Goal: Complete application form

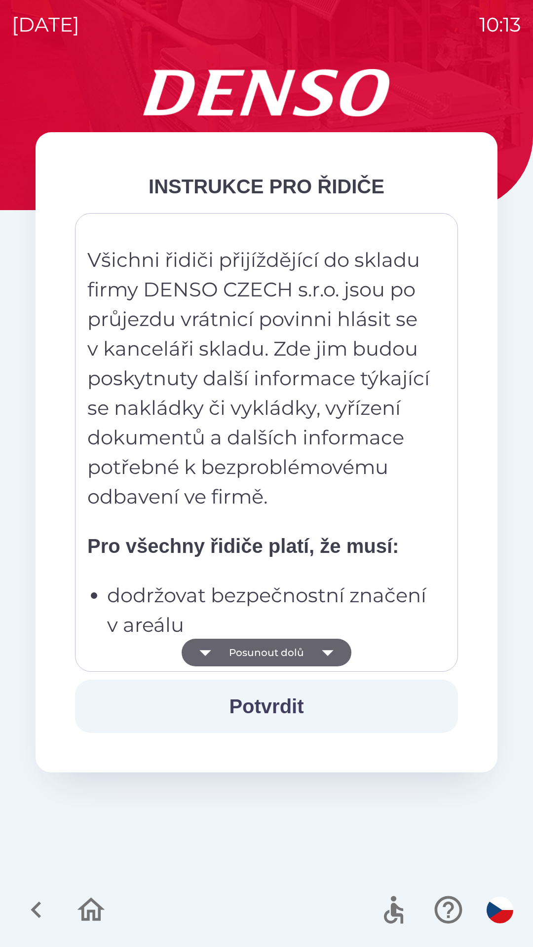
click at [247, 653] on button "Posunout dolů" at bounding box center [267, 653] width 170 height 28
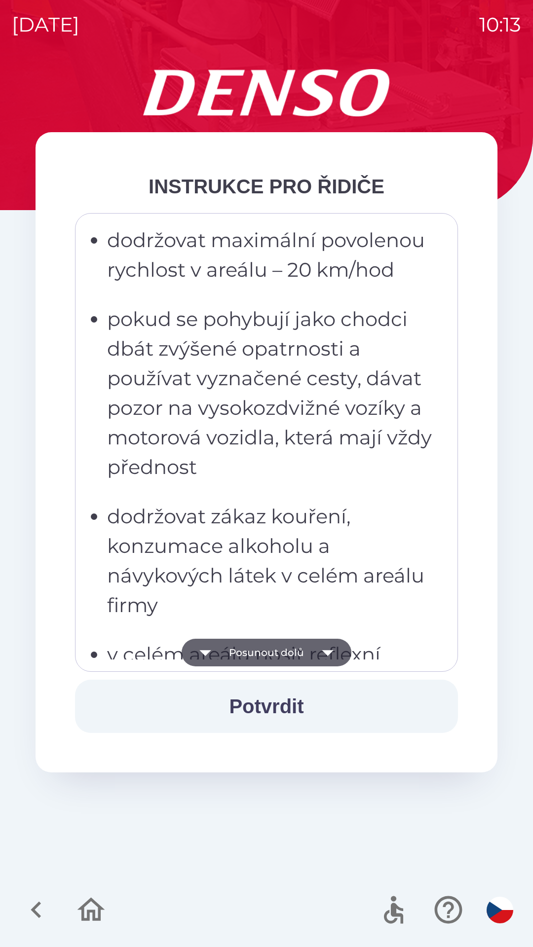
click at [249, 704] on button "Potvrdit" at bounding box center [266, 706] width 383 height 53
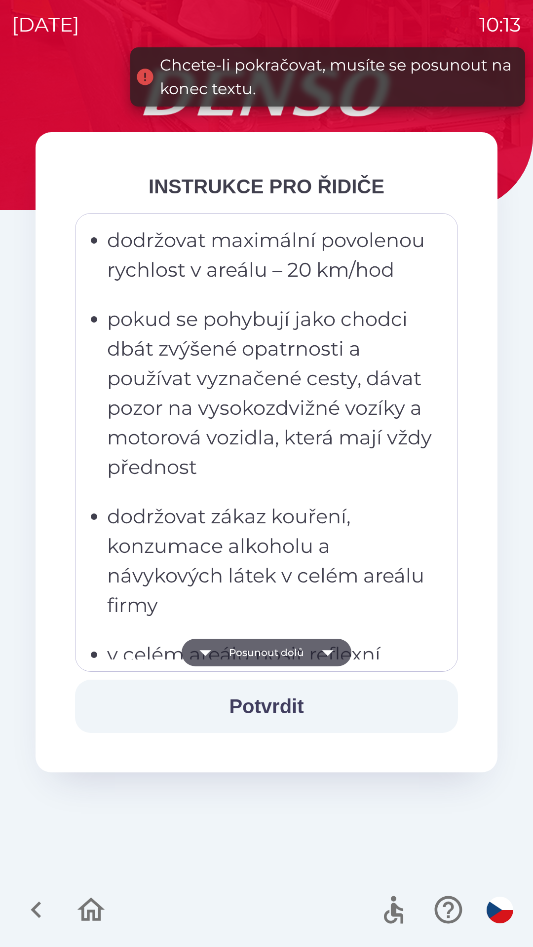
click at [249, 655] on button "Posunout dolů" at bounding box center [267, 653] width 170 height 28
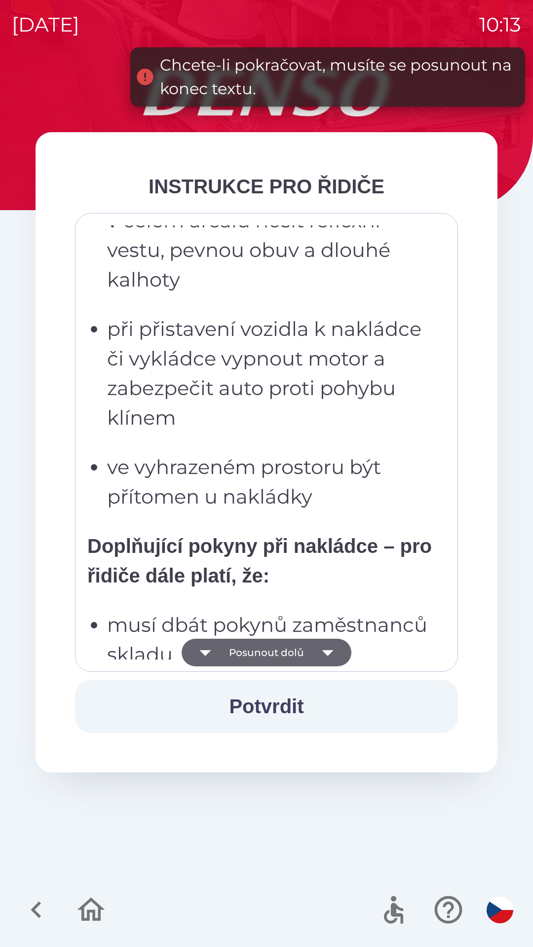
click at [250, 656] on button "Posunout dolů" at bounding box center [267, 653] width 170 height 28
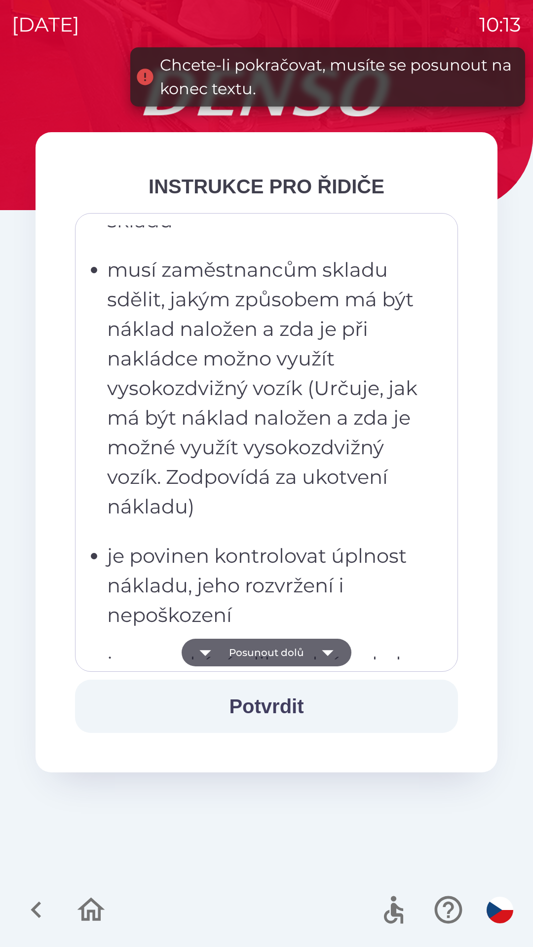
click at [247, 654] on button "Posunout dolů" at bounding box center [267, 653] width 170 height 28
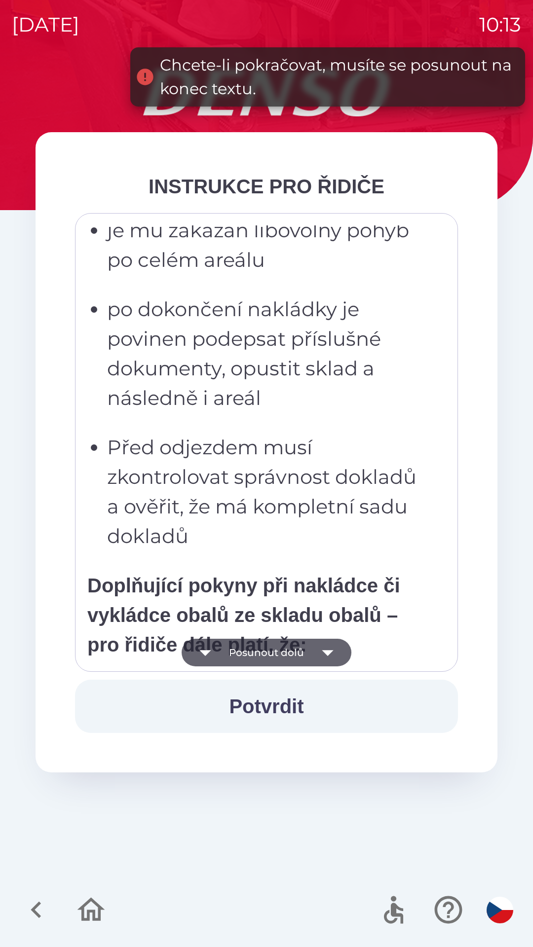
click at [248, 664] on button "Posunout dolů" at bounding box center [267, 653] width 170 height 28
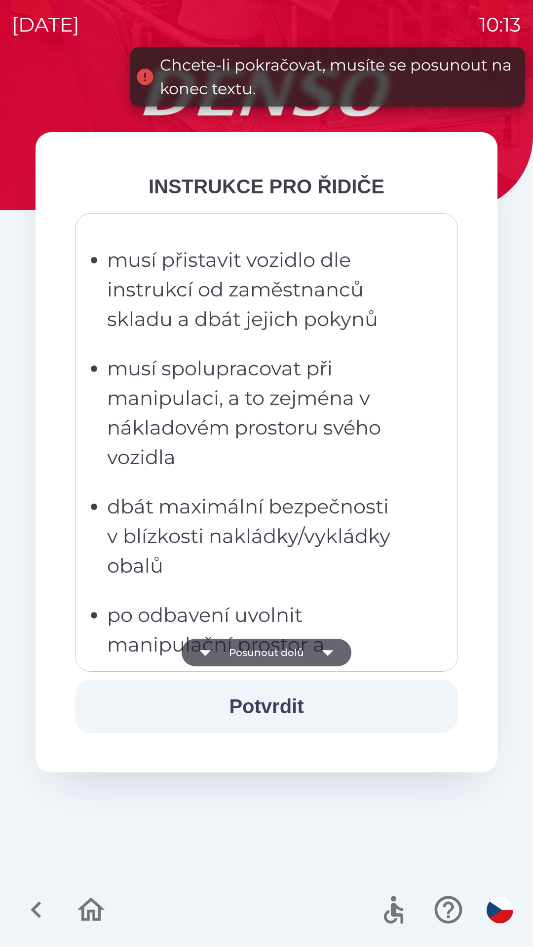
click at [253, 646] on button "Posunout dolů" at bounding box center [267, 653] width 170 height 28
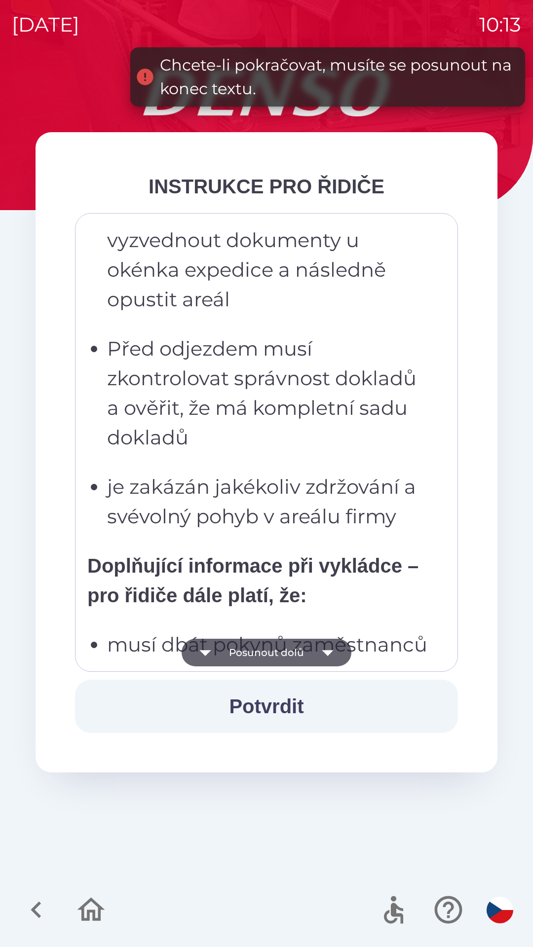
click at [259, 655] on button "Posunout dolů" at bounding box center [267, 653] width 170 height 28
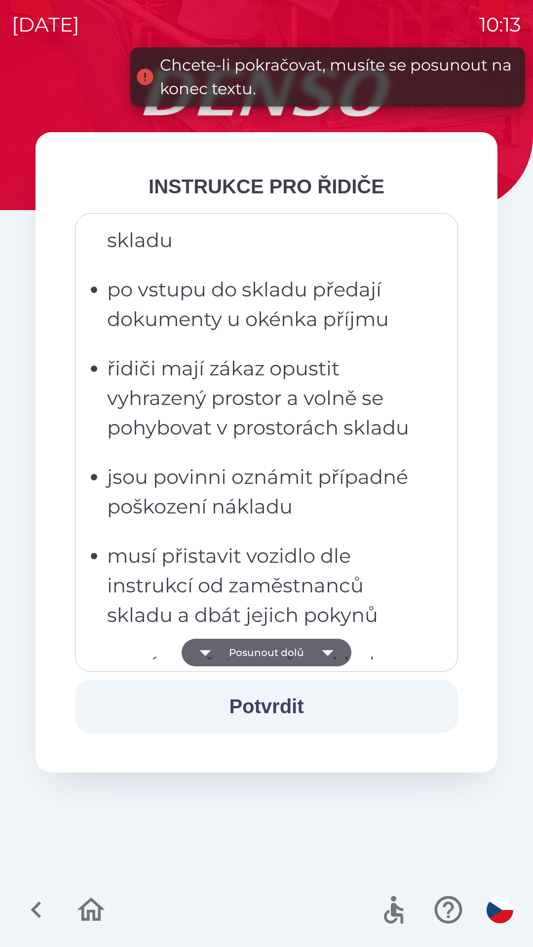
click at [250, 657] on button "Posunout dolů" at bounding box center [267, 653] width 170 height 28
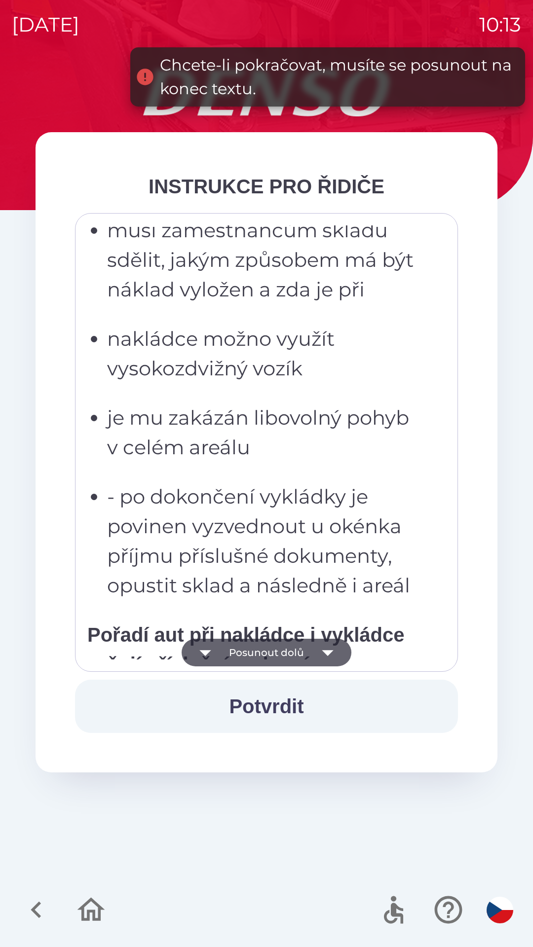
click at [245, 651] on button "Posunout dolů" at bounding box center [267, 653] width 170 height 28
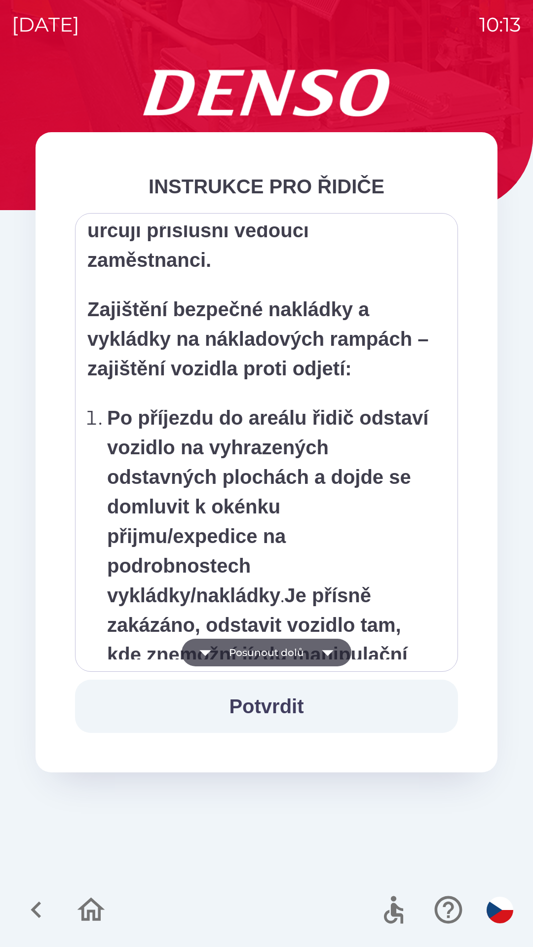
click at [247, 648] on button "Posunout dolů" at bounding box center [267, 653] width 170 height 28
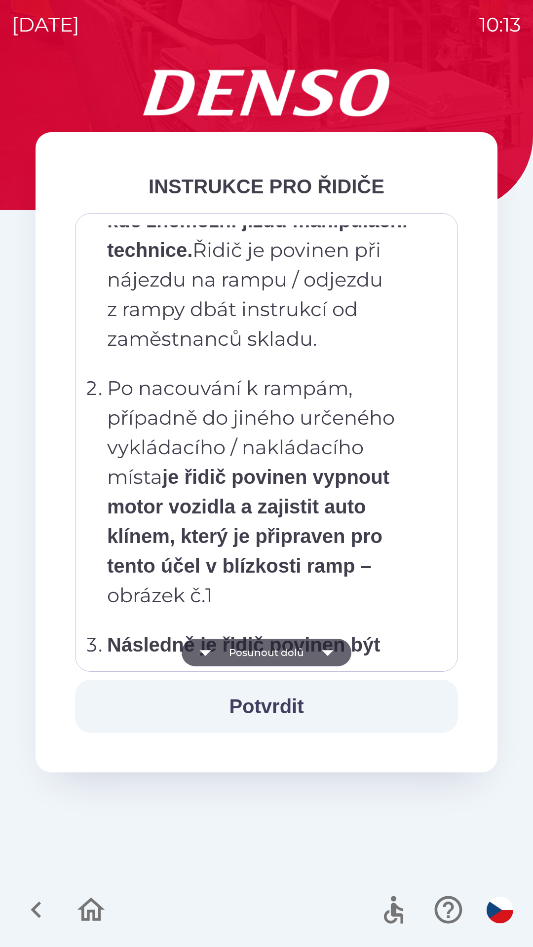
click at [242, 643] on button "Posunout dolů" at bounding box center [267, 653] width 170 height 28
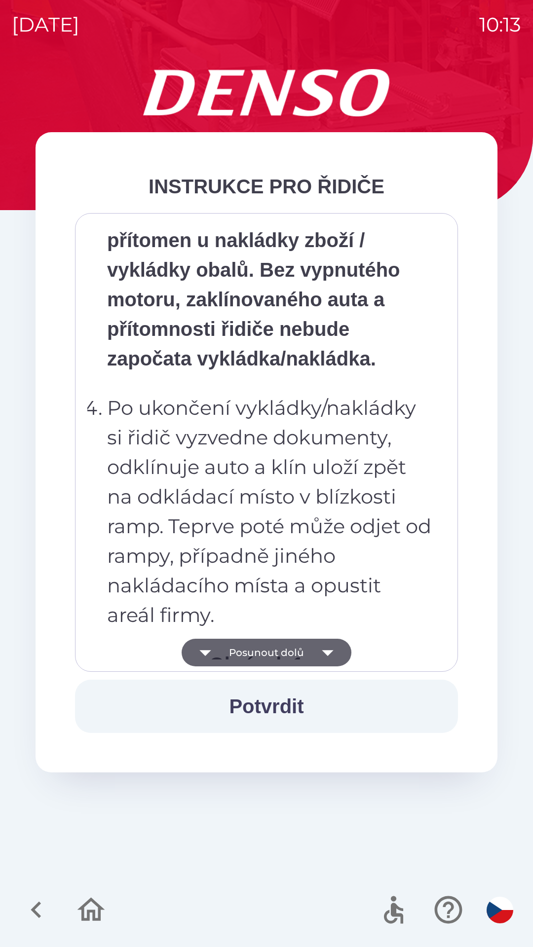
click at [239, 645] on button "Posunout dolů" at bounding box center [267, 653] width 170 height 28
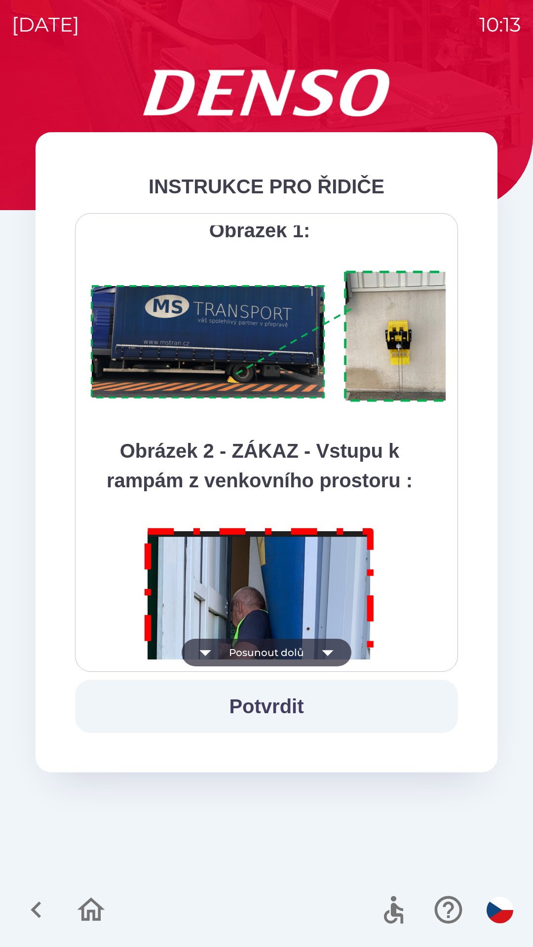
click at [240, 647] on button "Posunout dolů" at bounding box center [267, 653] width 170 height 28
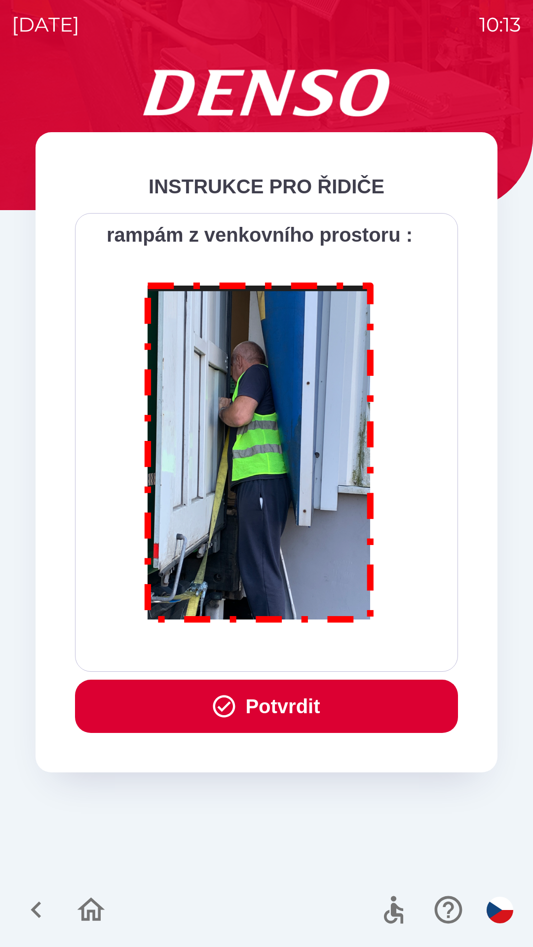
click at [238, 645] on div "Všichni řidiči přijíždějící do skladu firmy DENSO CZECH s.r.o. jsou po průjezdu…" at bounding box center [266, 442] width 358 height 434
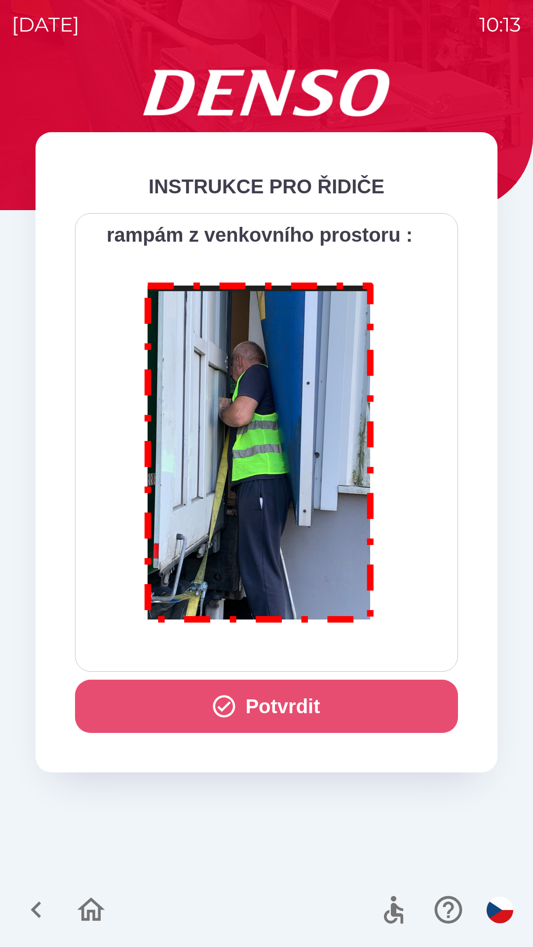
click at [269, 704] on button "Potvrdit" at bounding box center [266, 706] width 383 height 53
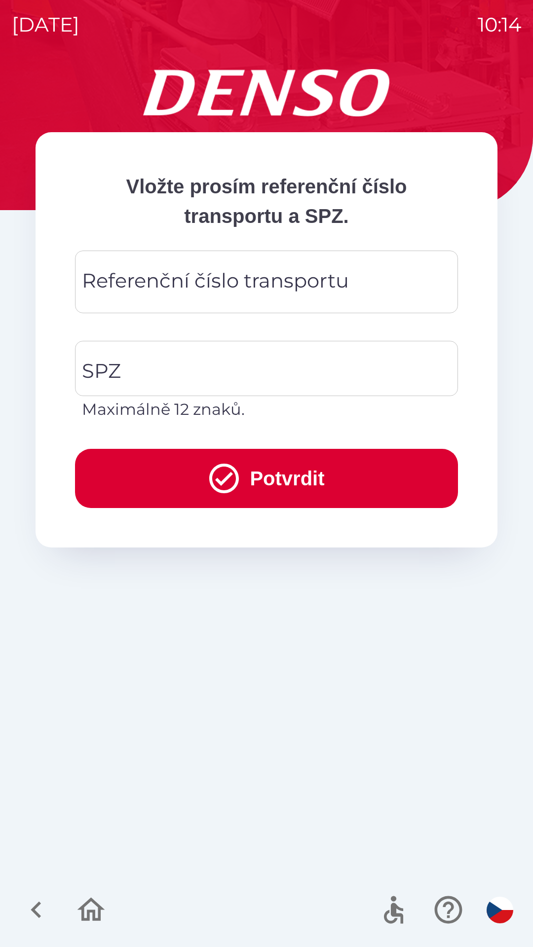
click at [138, 289] on div "Referenční číslo transportu Referenční číslo transportu" at bounding box center [266, 282] width 383 height 63
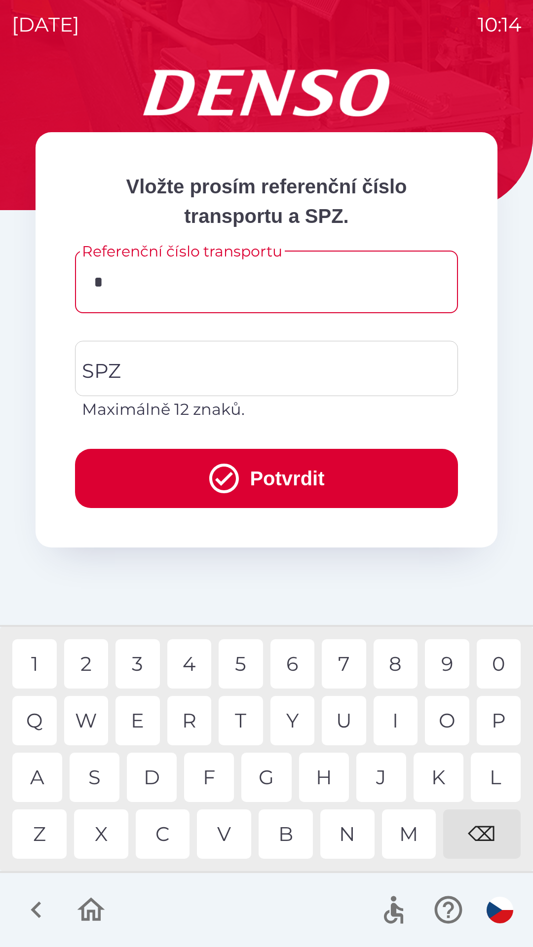
click at [136, 667] on div "3" at bounding box center [137, 663] width 44 height 49
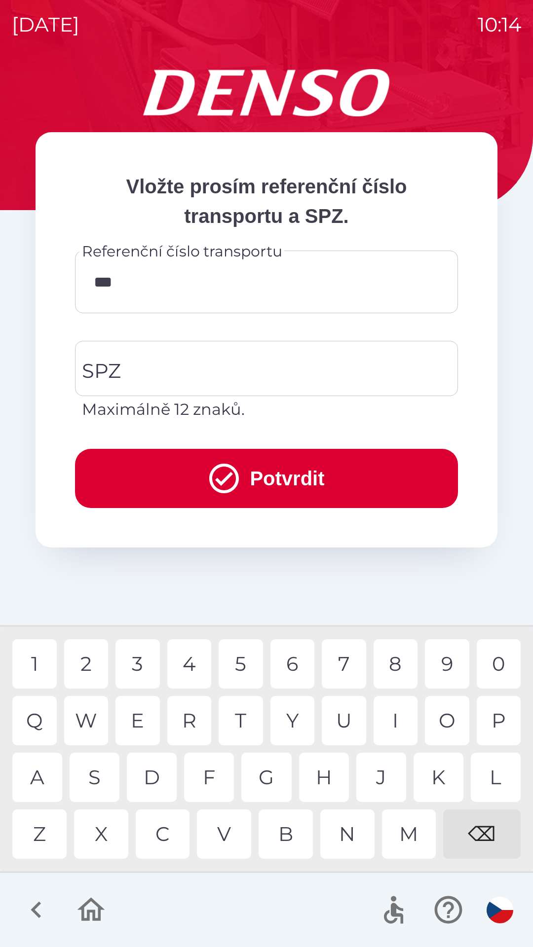
click at [149, 667] on div "3" at bounding box center [137, 663] width 44 height 49
click at [435, 665] on div "9" at bounding box center [447, 663] width 44 height 49
click at [398, 665] on div "8" at bounding box center [395, 663] width 44 height 49
type input "******"
click at [123, 371] on input "SPZ" at bounding box center [258, 368] width 359 height 46
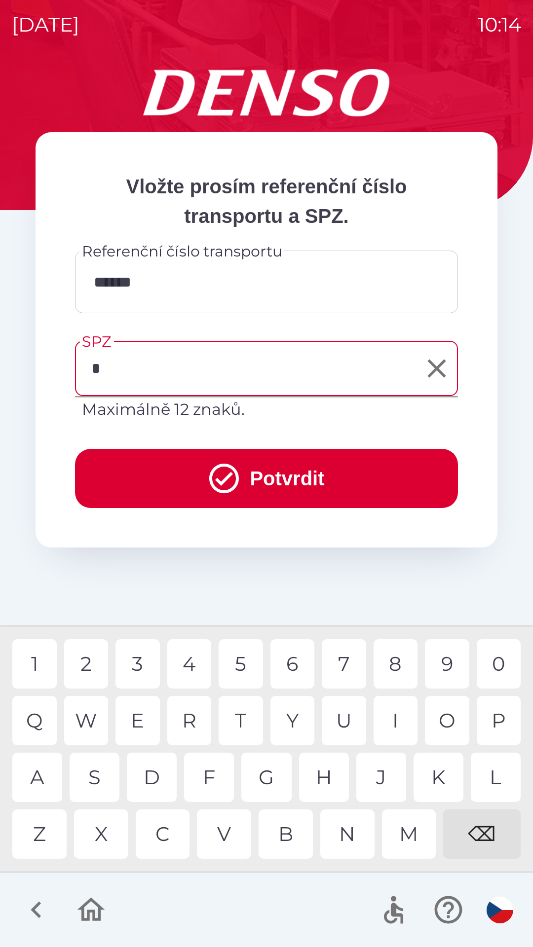
click at [394, 663] on div "8" at bounding box center [395, 663] width 44 height 49
click at [250, 667] on div "5" at bounding box center [241, 663] width 44 height 49
click at [447, 663] on div "9" at bounding box center [447, 663] width 44 height 49
type input "*******"
click at [272, 474] on button "Potvrdit" at bounding box center [266, 478] width 383 height 59
